Goal: Communication & Community: Answer question/provide support

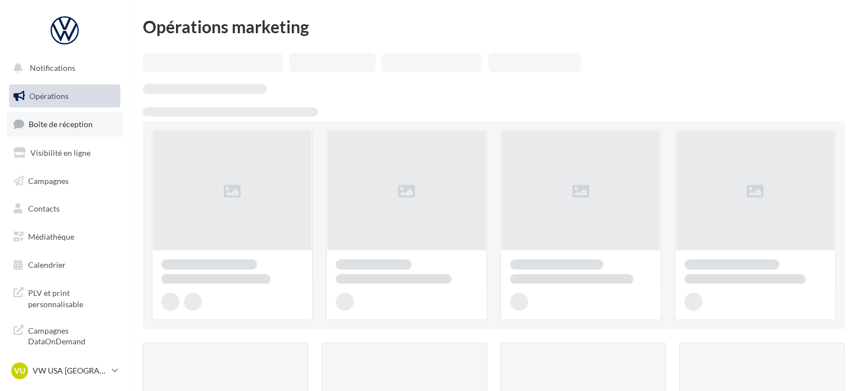
click at [70, 116] on link "Boîte de réception" at bounding box center [65, 124] width 116 height 24
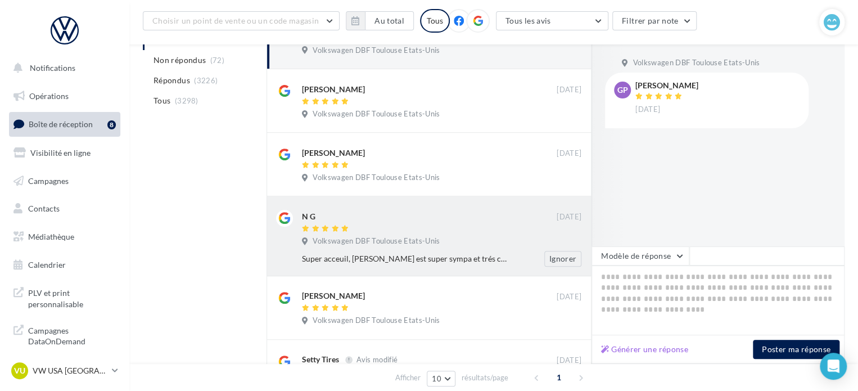
scroll to position [233, 0]
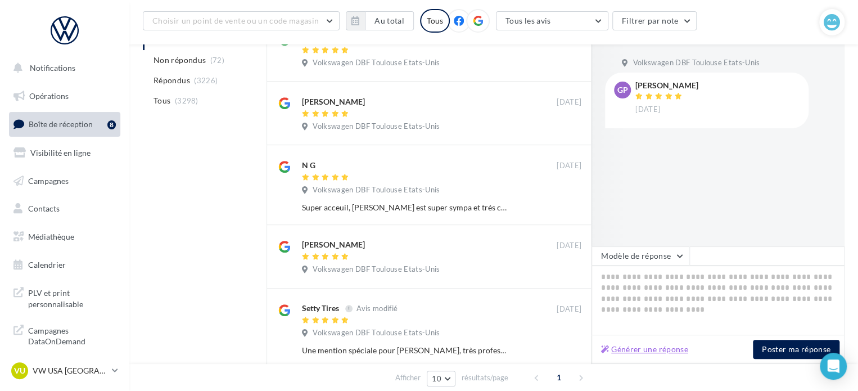
click at [633, 349] on button "Générer une réponse" at bounding box center [644, 348] width 96 height 13
type textarea "**********"
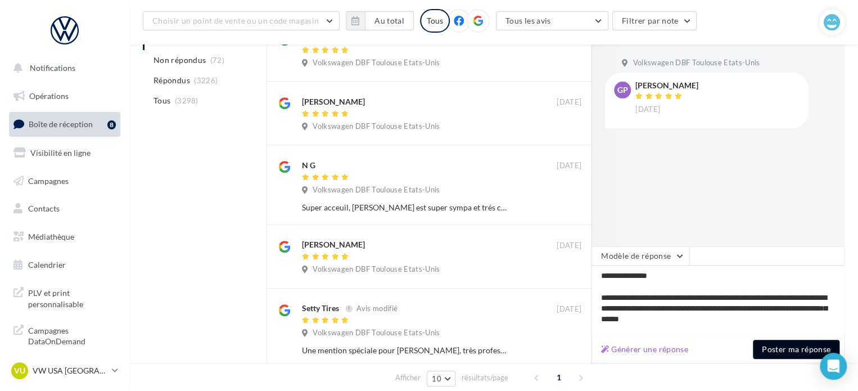
click at [784, 350] on button "Poster ma réponse" at bounding box center [796, 349] width 87 height 19
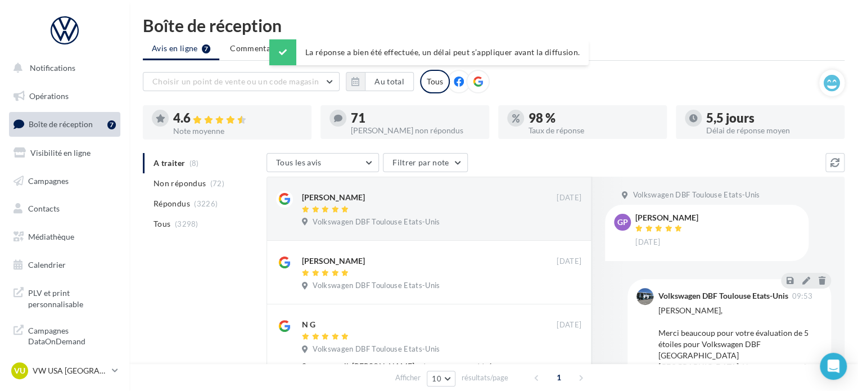
scroll to position [0, 0]
click at [346, 209] on icon at bounding box center [345, 210] width 8 height 7
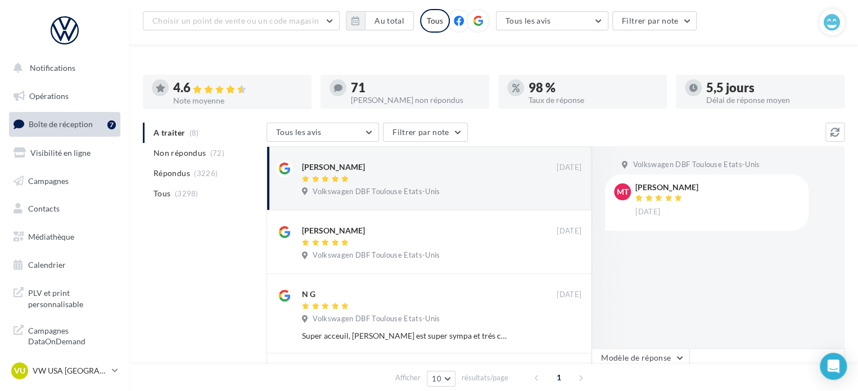
scroll to position [290, 0]
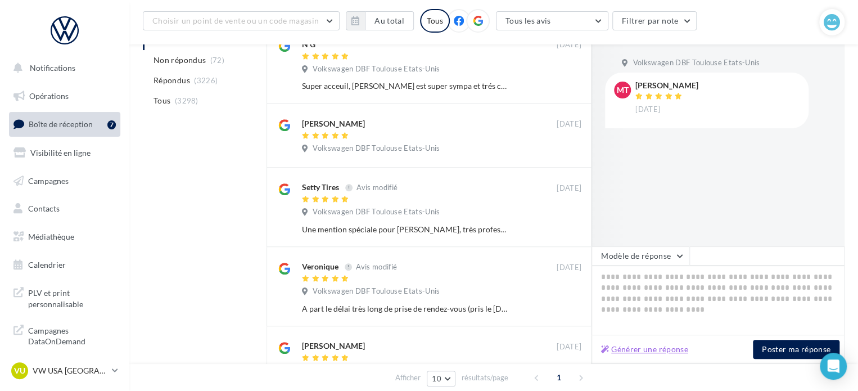
click at [657, 350] on button "Générer une réponse" at bounding box center [644, 348] width 96 height 13
type textarea "**********"
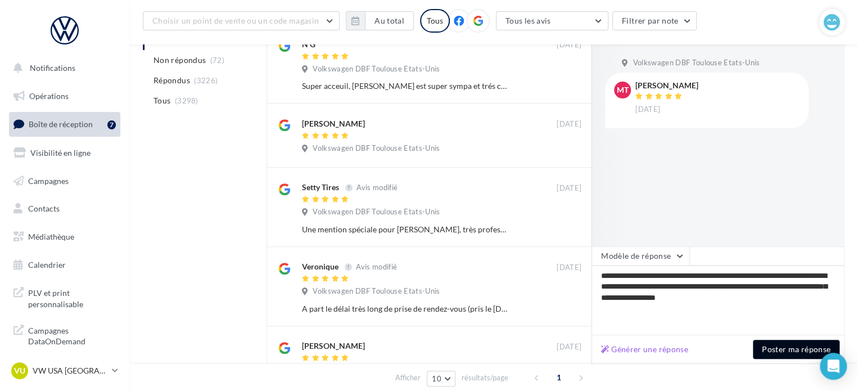
click at [786, 352] on button "Poster ma réponse" at bounding box center [796, 349] width 87 height 19
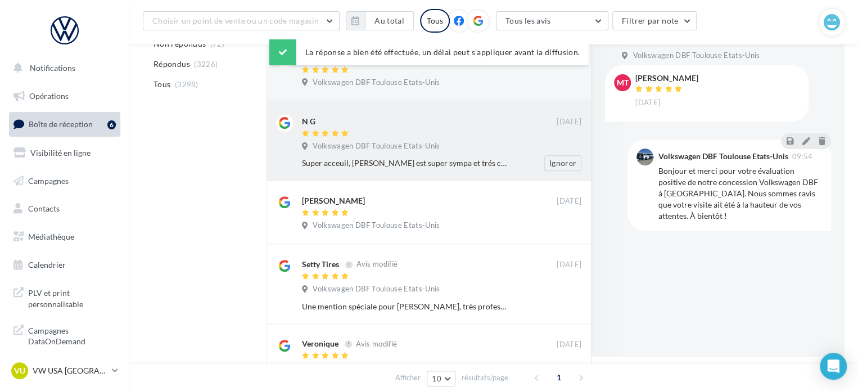
scroll to position [121, 0]
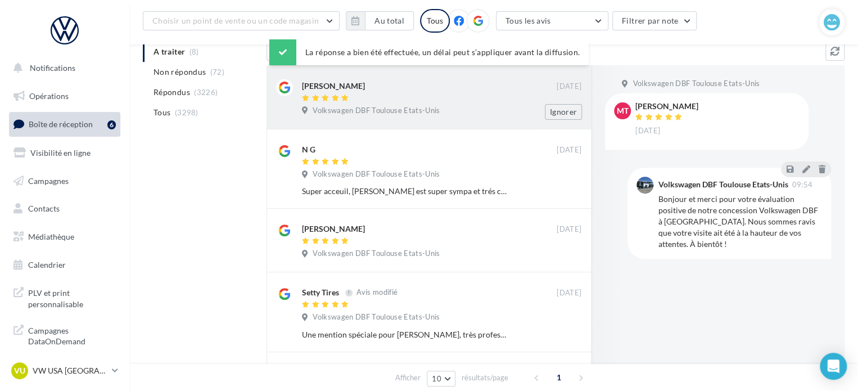
click at [352, 102] on div at bounding box center [429, 99] width 255 height 10
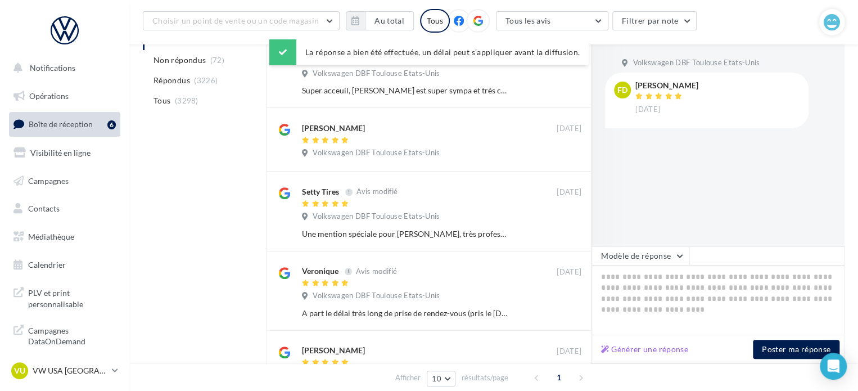
scroll to position [234, 0]
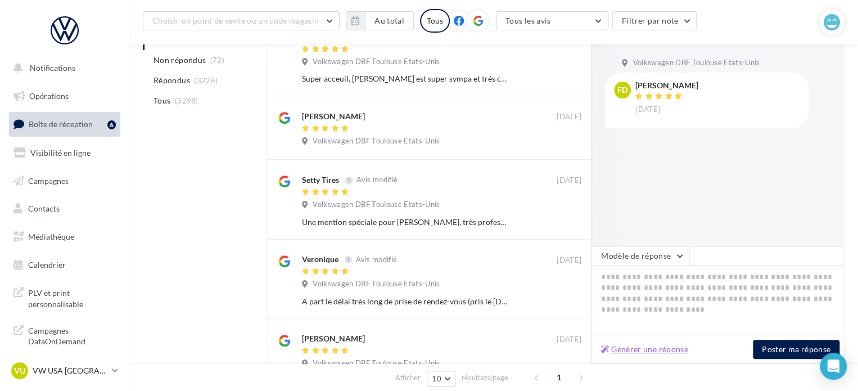
click at [659, 348] on button "Générer une réponse" at bounding box center [644, 348] width 96 height 13
type textarea "**********"
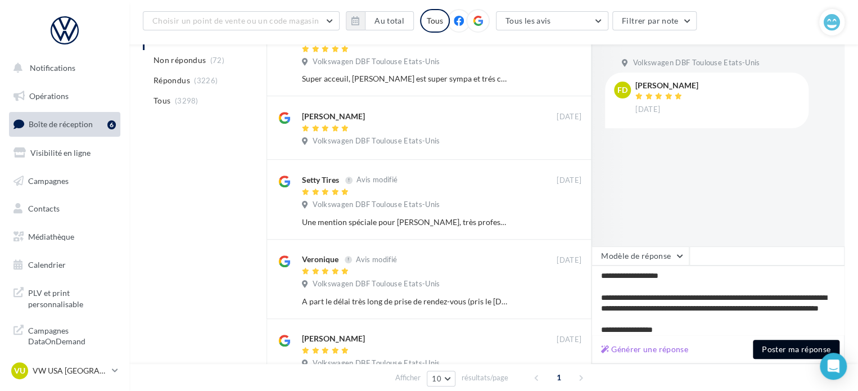
click at [775, 349] on button "Poster ma réponse" at bounding box center [796, 349] width 87 height 19
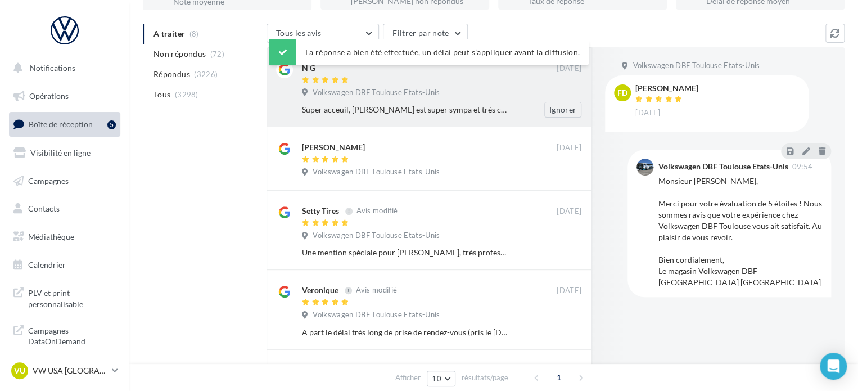
scroll to position [65, 0]
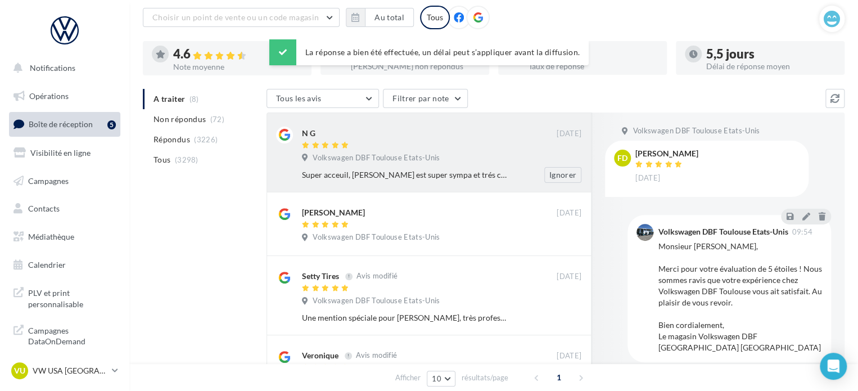
click at [355, 146] on div at bounding box center [429, 146] width 255 height 10
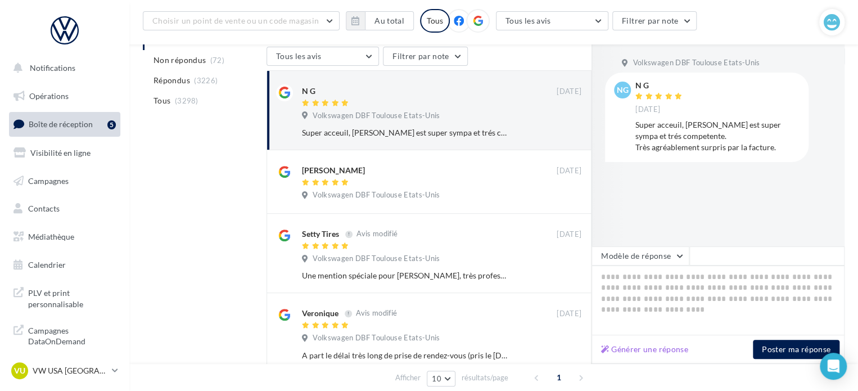
scroll to position [178, 0]
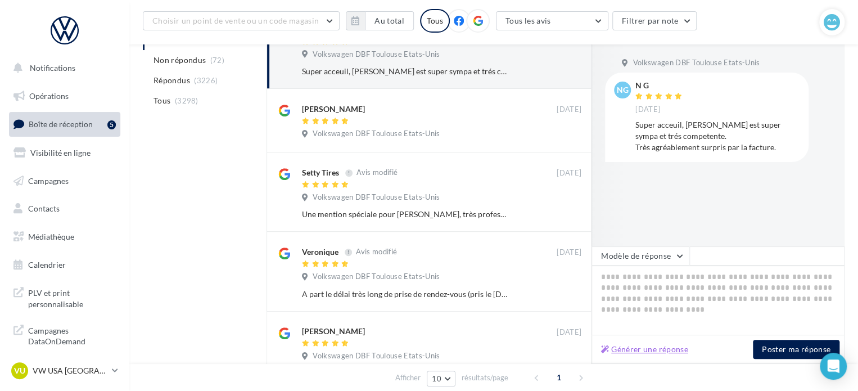
click at [648, 349] on button "Générer une réponse" at bounding box center [644, 348] width 96 height 13
type textarea "**********"
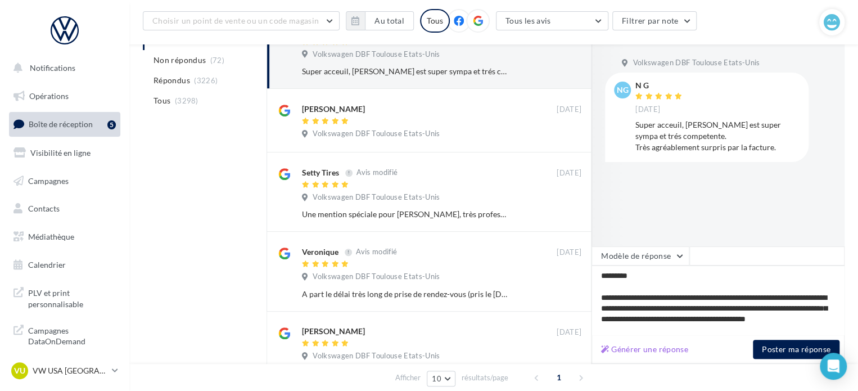
scroll to position [48, 0]
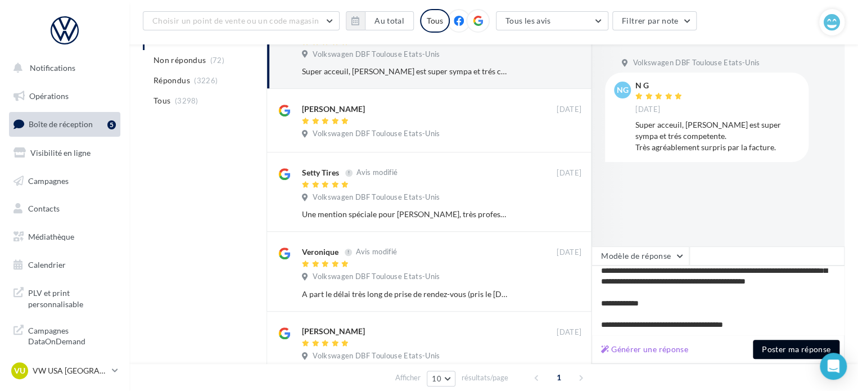
click at [787, 353] on button "Poster ma réponse" at bounding box center [796, 349] width 87 height 19
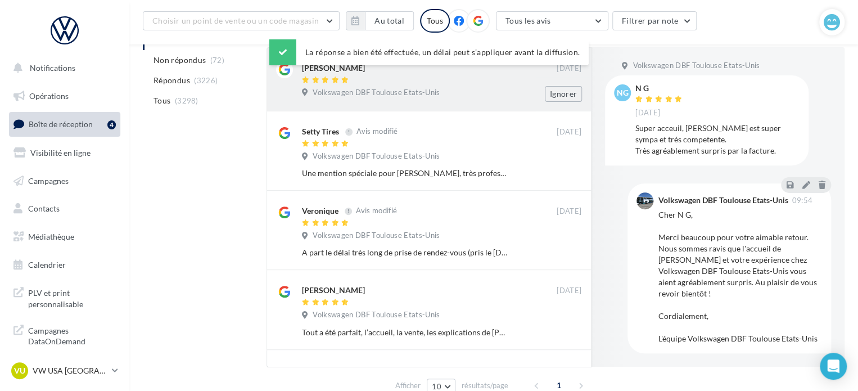
scroll to position [65, 0]
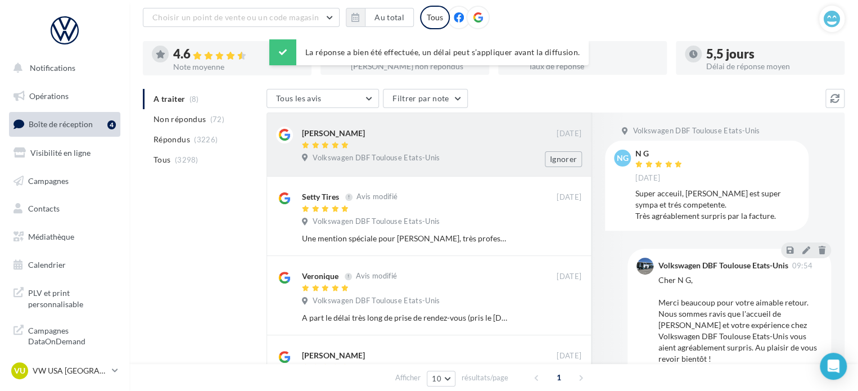
click at [354, 141] on div at bounding box center [429, 146] width 255 height 10
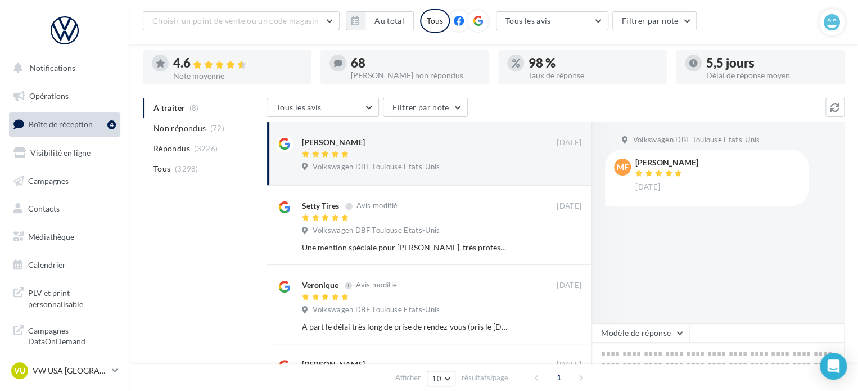
scroll to position [178, 0]
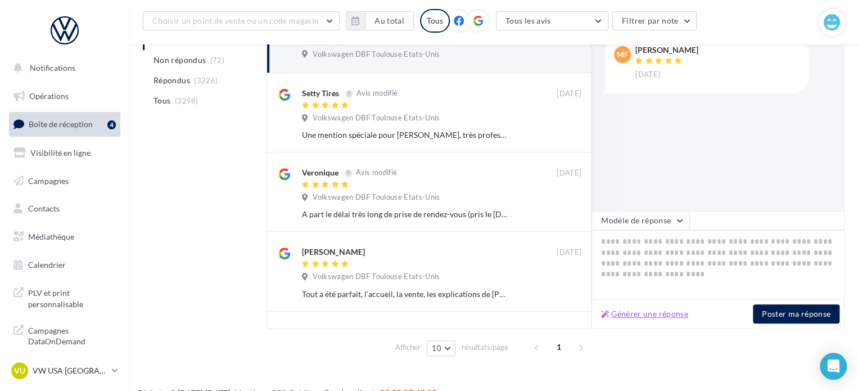
click at [661, 314] on button "Générer une réponse" at bounding box center [644, 313] width 96 height 13
type textarea "**********"
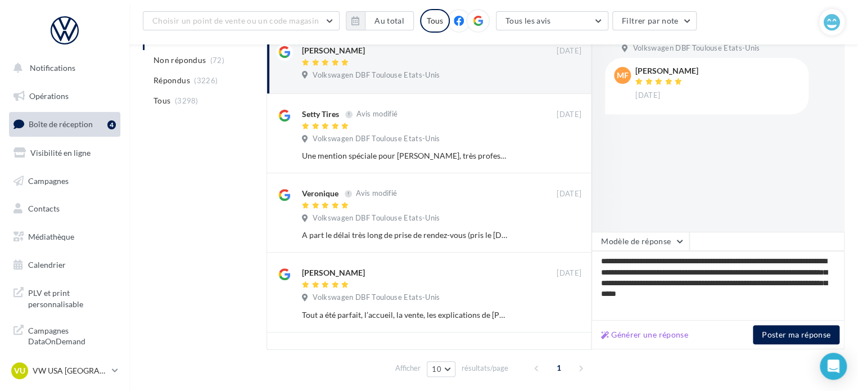
scroll to position [196, 0]
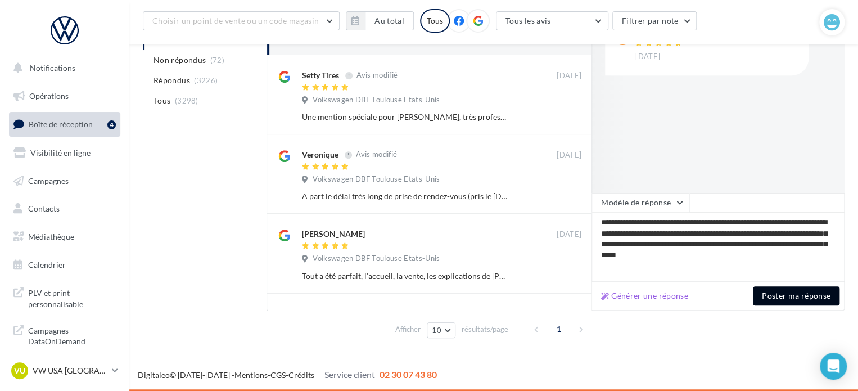
click at [784, 289] on button "Poster ma réponse" at bounding box center [796, 295] width 87 height 19
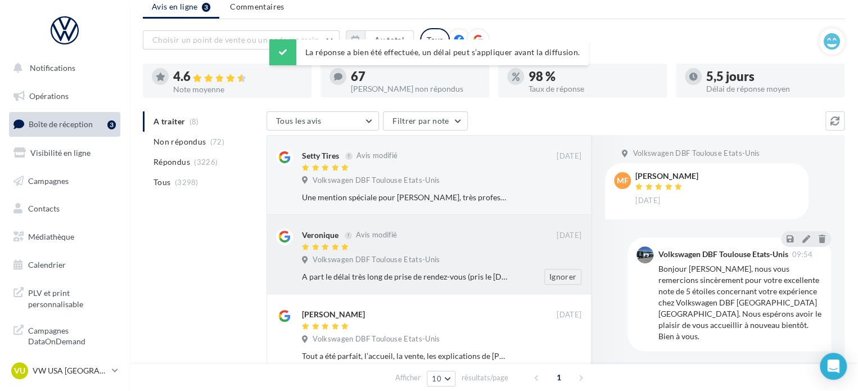
scroll to position [26, 0]
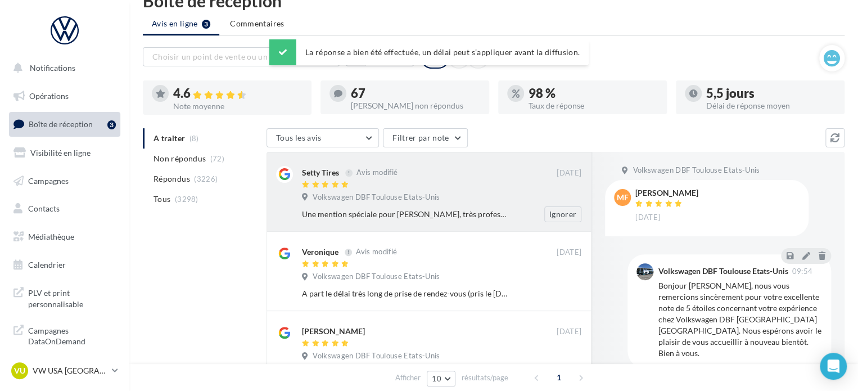
click at [355, 192] on span "Volkswagen DBF Toulouse Etats-Unis" at bounding box center [376, 197] width 127 height 10
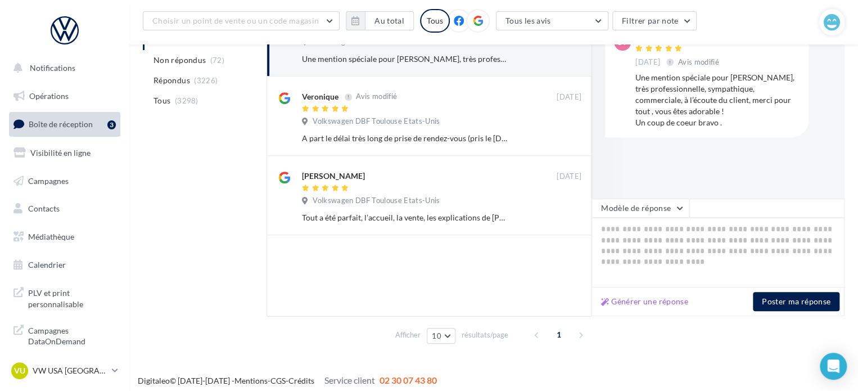
scroll to position [196, 0]
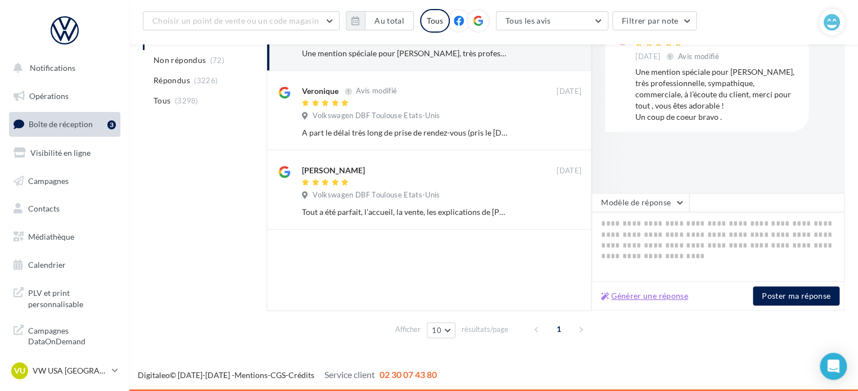
click at [637, 298] on button "Générer une réponse" at bounding box center [644, 295] width 96 height 13
type textarea "**********"
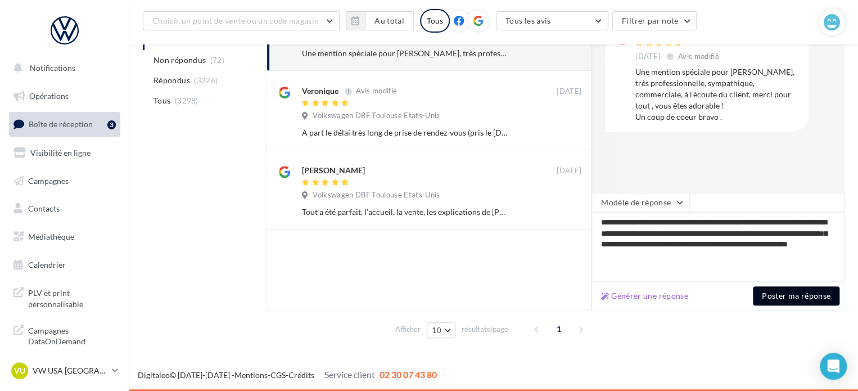
click at [808, 290] on button "Poster ma réponse" at bounding box center [796, 295] width 87 height 19
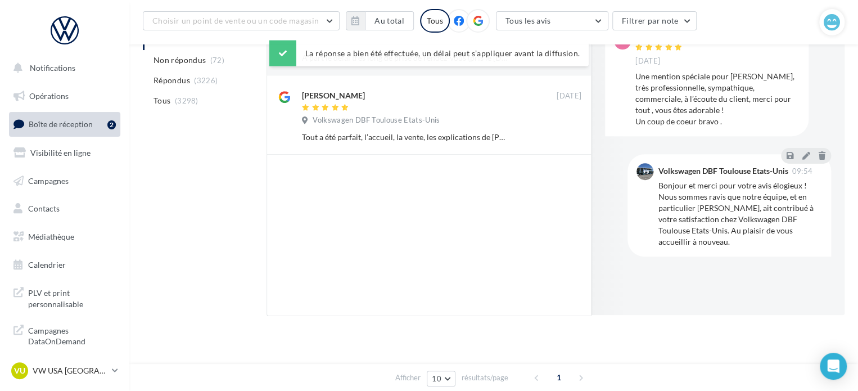
scroll to position [82, 0]
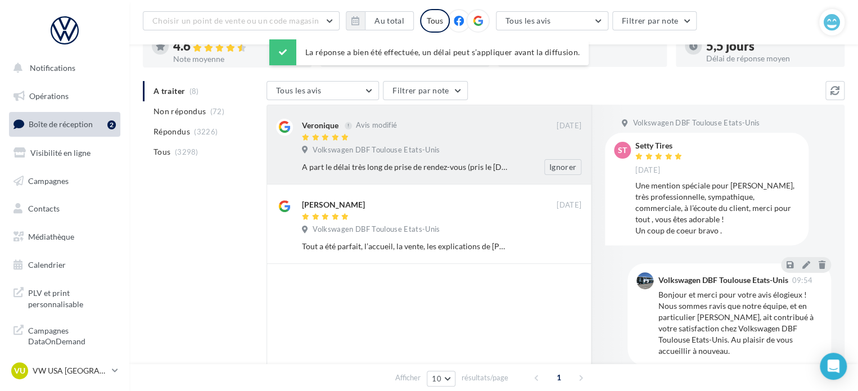
click at [357, 152] on span "Volkswagen DBF Toulouse Etats-Unis" at bounding box center [376, 150] width 127 height 10
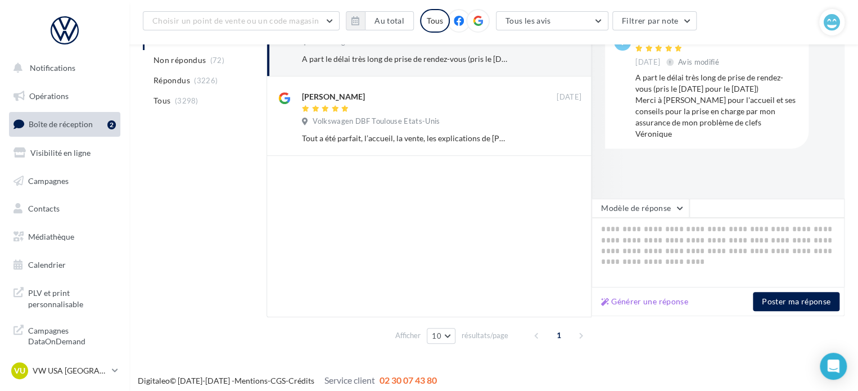
scroll to position [195, 0]
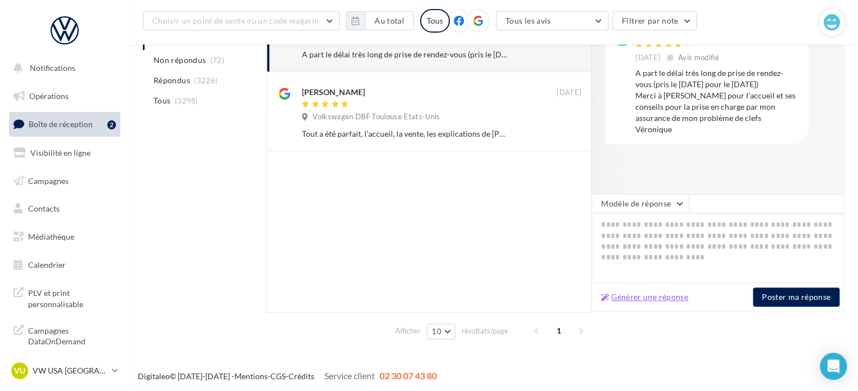
click at [648, 291] on button "Générer une réponse" at bounding box center [644, 296] width 96 height 13
type textarea "**********"
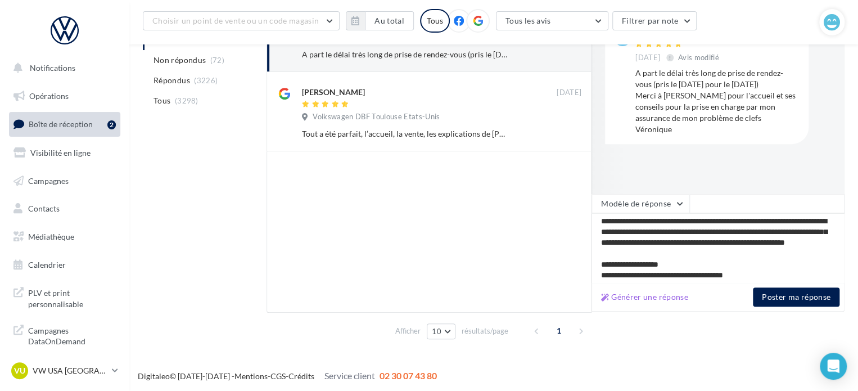
scroll to position [38, 0]
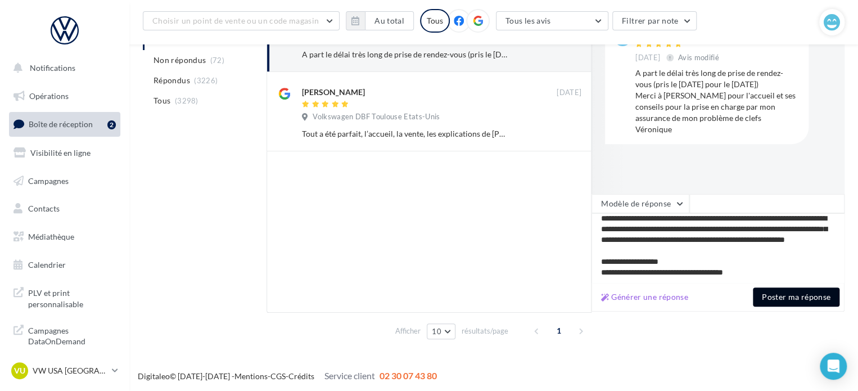
click at [791, 297] on button "Poster ma réponse" at bounding box center [796, 296] width 87 height 19
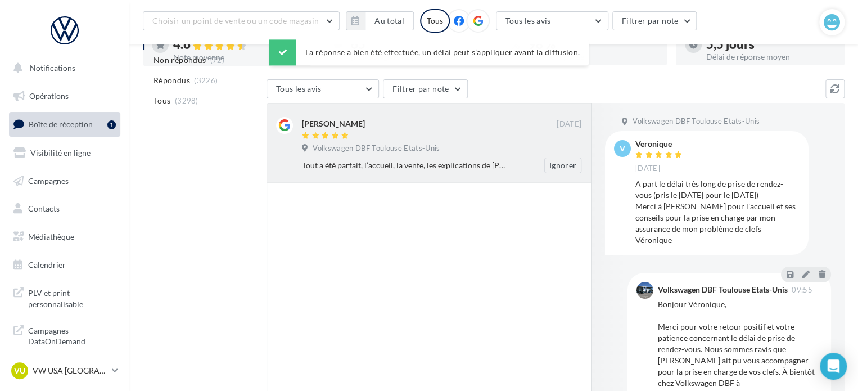
scroll to position [82, 0]
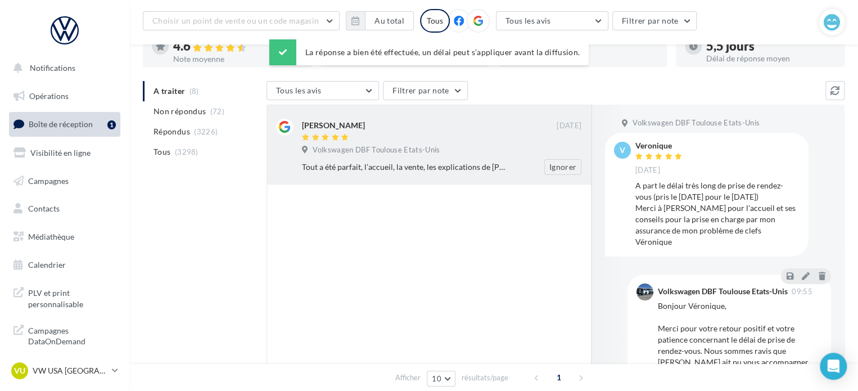
click at [348, 146] on span "Volkswagen DBF Toulouse Etats-Unis" at bounding box center [376, 150] width 127 height 10
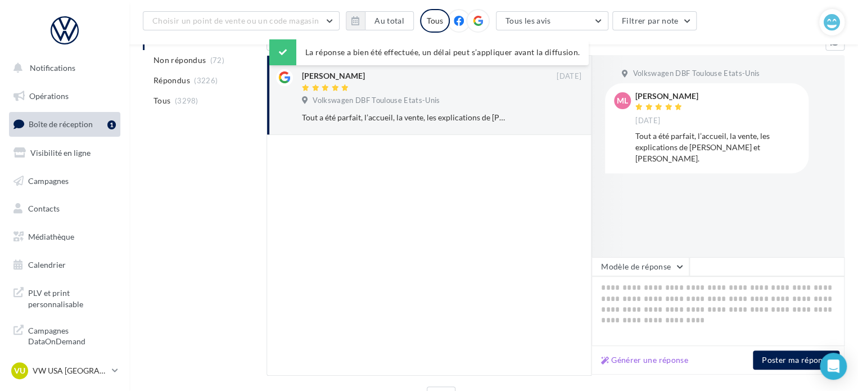
scroll to position [195, 0]
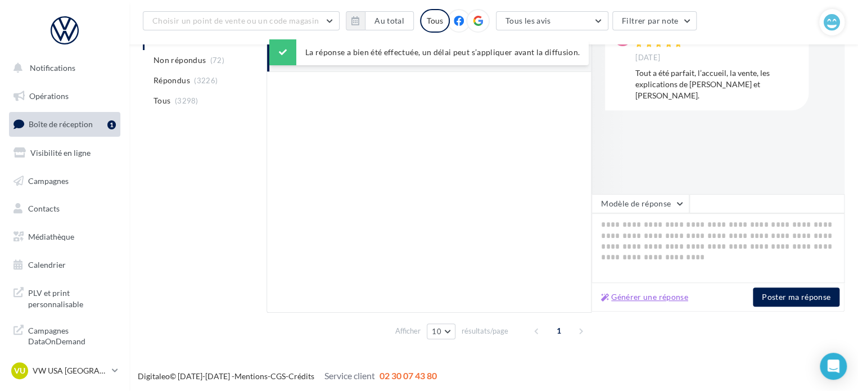
click at [640, 302] on button "Générer une réponse" at bounding box center [644, 296] width 96 height 13
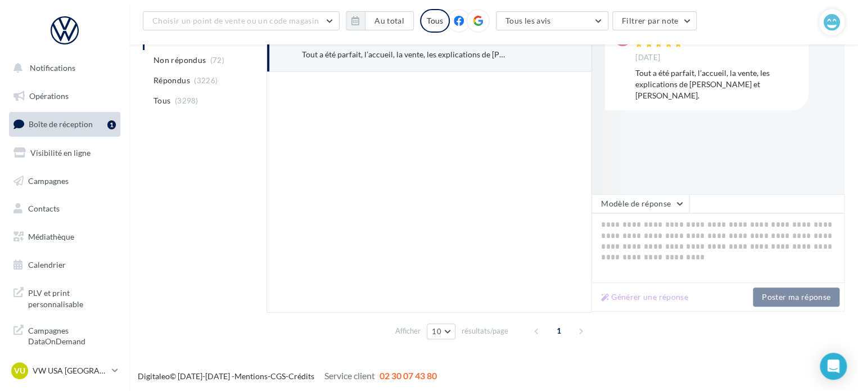
type textarea "**********"
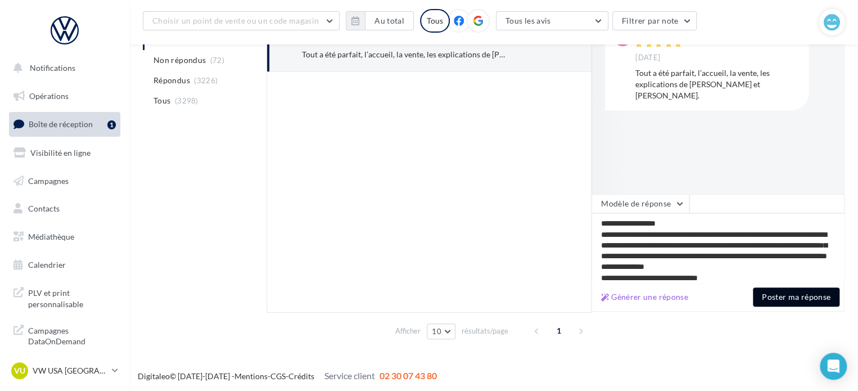
click at [790, 301] on button "Poster ma réponse" at bounding box center [796, 296] width 87 height 19
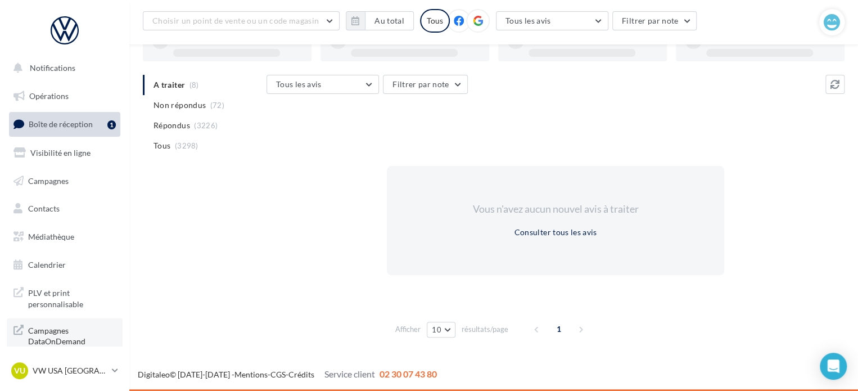
scroll to position [87, 0]
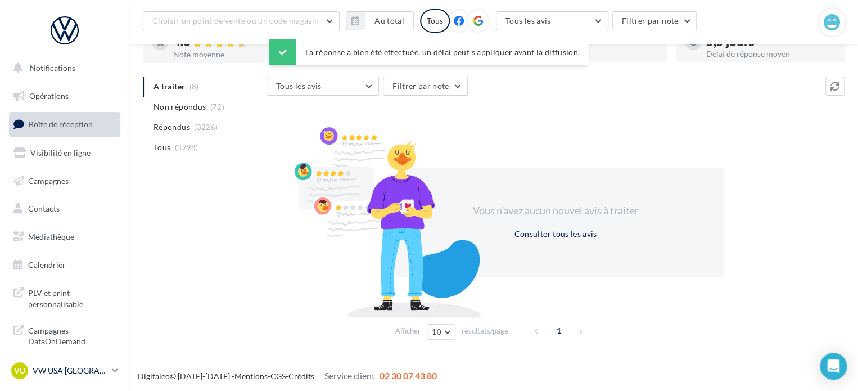
click at [58, 376] on div "VU VW USA TOULOUSE vw-tou-dup" at bounding box center [59, 370] width 96 height 17
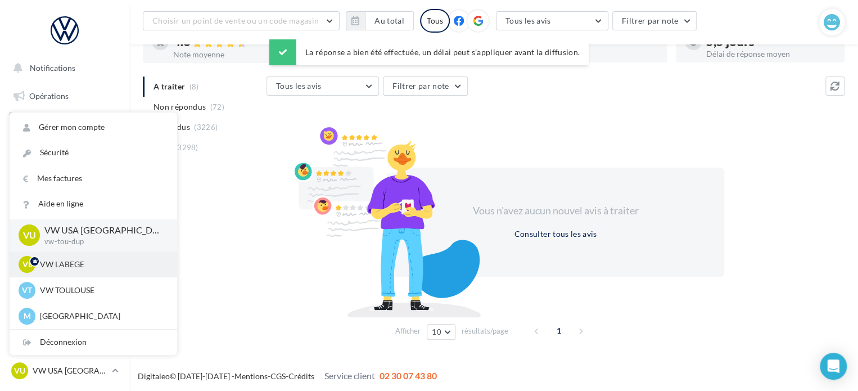
click at [75, 259] on p "VW LABEGE" at bounding box center [102, 264] width 124 height 11
